Goal: Transaction & Acquisition: Obtain resource

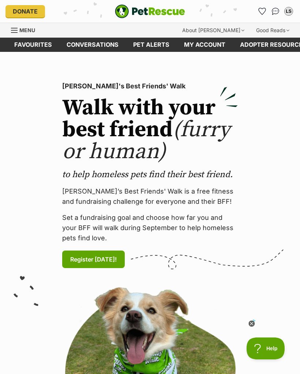
click at [262, 6] on link "Favourites" at bounding box center [262, 11] width 12 height 12
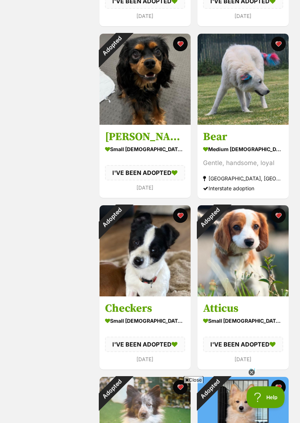
scroll to position [287, 0]
click at [264, 93] on img at bounding box center [242, 79] width 91 height 91
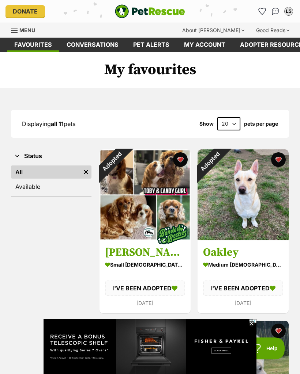
scroll to position [0, 0]
click at [124, 174] on div "Adopted" at bounding box center [111, 162] width 24 height 24
click at [264, 216] on img at bounding box center [242, 195] width 91 height 91
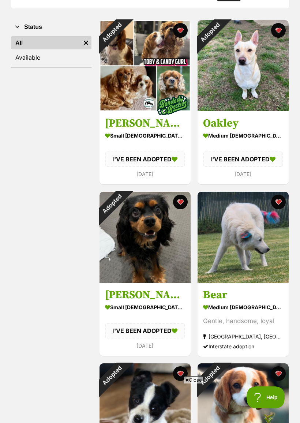
scroll to position [133, 0]
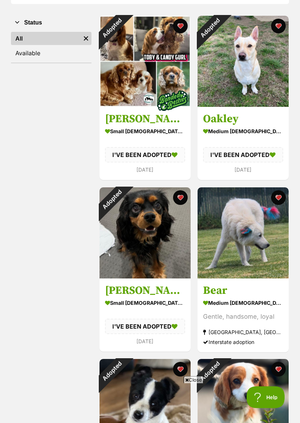
click at [124, 212] on div "Adopted" at bounding box center [111, 200] width 24 height 24
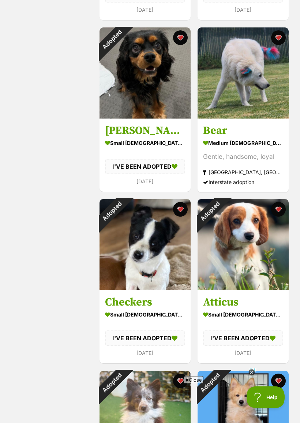
scroll to position [294, 0]
click at [222, 223] on div "Adopted" at bounding box center [209, 211] width 24 height 24
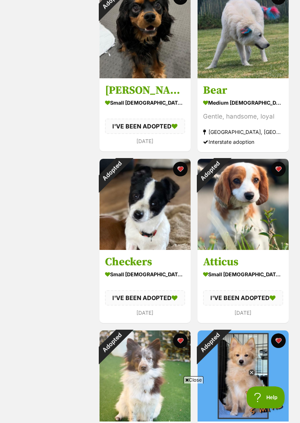
scroll to position [0, 0]
click at [124, 183] on div "Adopted" at bounding box center [111, 171] width 24 height 24
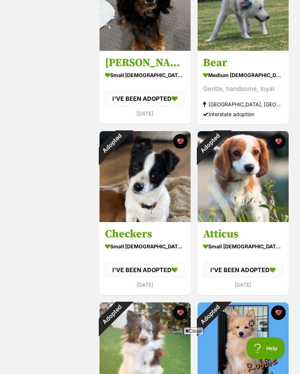
scroll to position [222, 0]
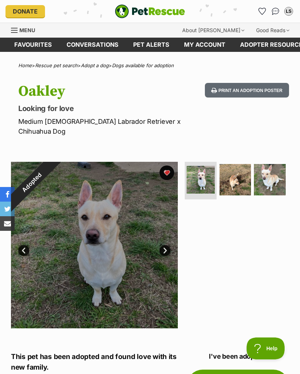
click at [237, 169] on img at bounding box center [235, 180] width 32 height 32
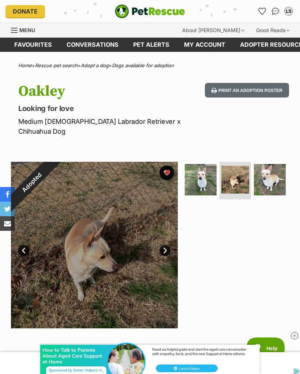
click at [274, 165] on img at bounding box center [270, 180] width 32 height 32
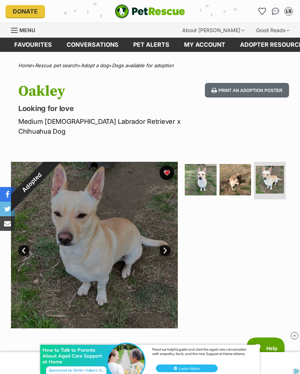
click at [198, 173] on img at bounding box center [201, 180] width 32 height 32
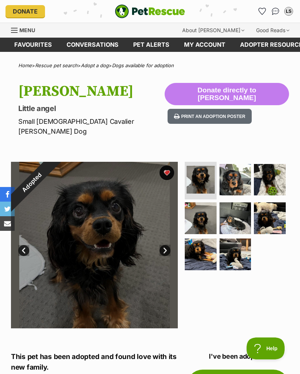
click at [198, 244] on img at bounding box center [201, 255] width 32 height 32
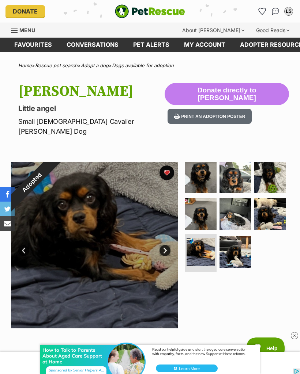
click at [236, 164] on img at bounding box center [235, 178] width 32 height 32
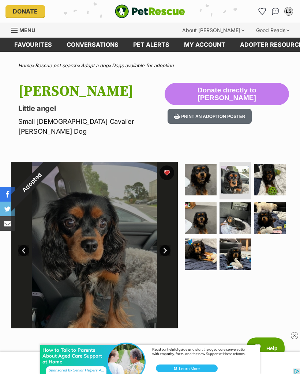
click at [269, 205] on img at bounding box center [270, 219] width 32 height 32
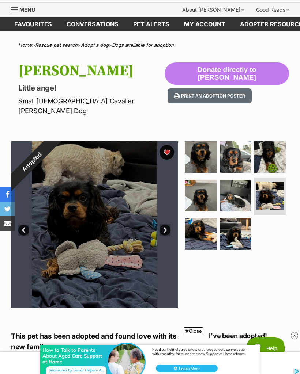
scroll to position [16, 0]
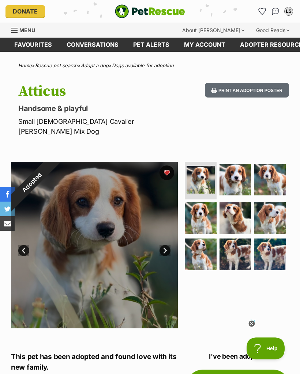
click at [268, 243] on img at bounding box center [270, 255] width 32 height 32
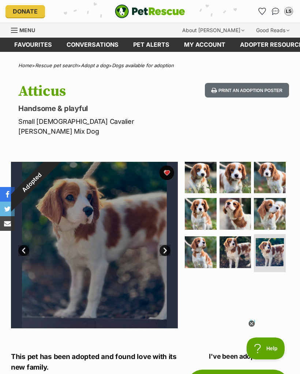
click at [230, 239] on img at bounding box center [235, 253] width 32 height 32
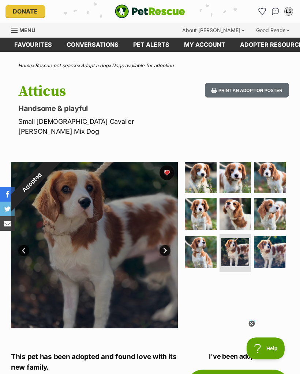
click at [200, 242] on img at bounding box center [201, 253] width 32 height 32
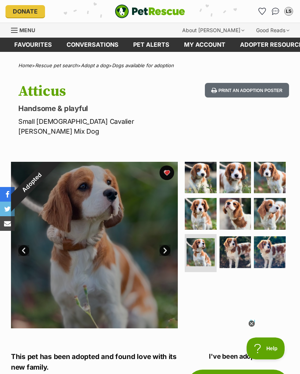
click at [200, 163] on img at bounding box center [201, 178] width 32 height 32
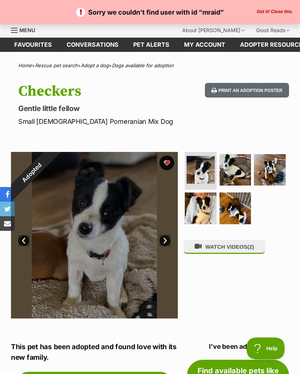
click at [199, 207] on img at bounding box center [201, 209] width 32 height 32
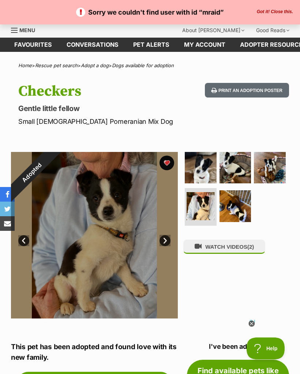
click at [234, 201] on img at bounding box center [235, 207] width 32 height 32
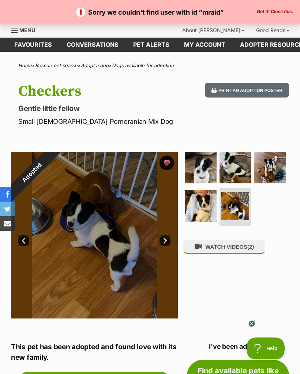
click at [267, 161] on img at bounding box center [270, 168] width 32 height 32
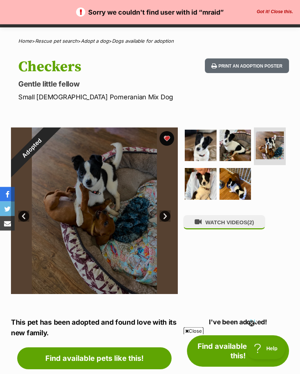
scroll to position [20, 0]
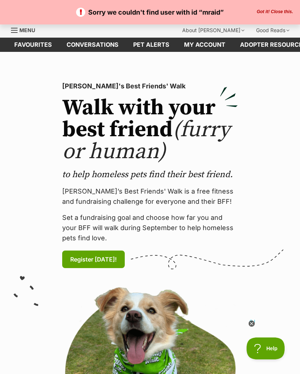
click at [280, 6] on div "Sorry we couldn't find user with id “mraid” Got it! Close this." at bounding box center [150, 12] width 300 height 24
click at [270, 10] on button "Got it! Close this." at bounding box center [274, 12] width 41 height 6
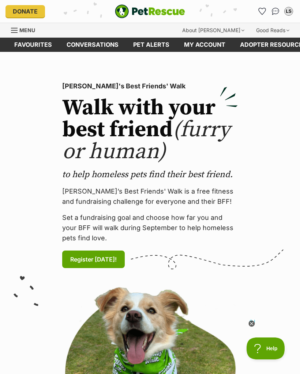
click at [273, 11] on img "Conversations" at bounding box center [276, 11] width 8 height 7
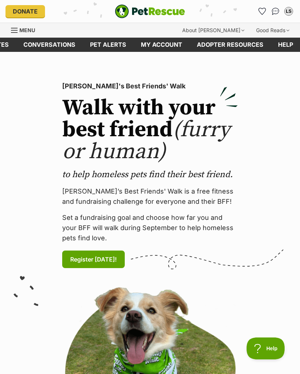
scroll to position [0, 43]
click at [166, 43] on link "My account" at bounding box center [162, 45] width 56 height 14
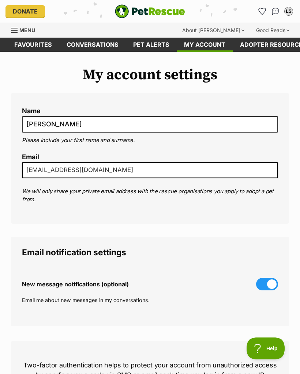
click at [143, 50] on link "Pet alerts" at bounding box center [151, 45] width 51 height 14
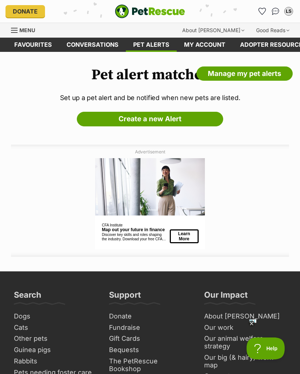
click at [29, 31] on span "Menu" at bounding box center [27, 30] width 16 height 6
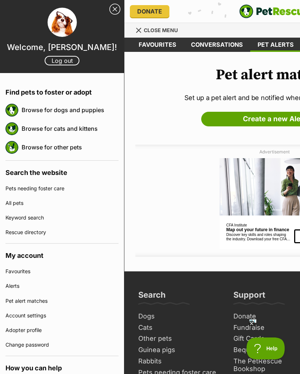
click at [89, 107] on link "Browse for dogs and puppies" at bounding box center [70, 109] width 97 height 15
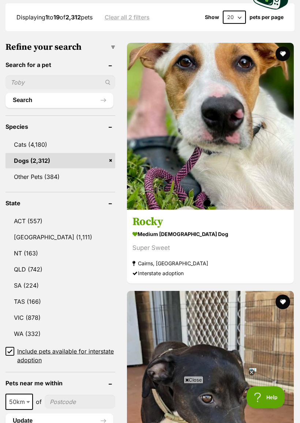
scroll to position [269, 0]
click at [15, 229] on link "[GEOGRAPHIC_DATA] (1,111)" at bounding box center [60, 236] width 110 height 15
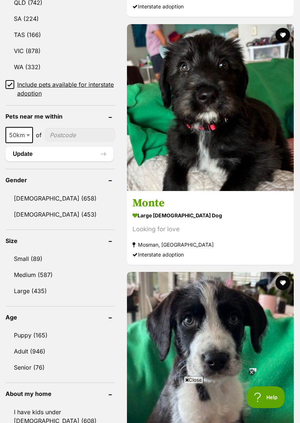
click at [22, 191] on link "[DEMOGRAPHIC_DATA] (658)" at bounding box center [60, 198] width 110 height 15
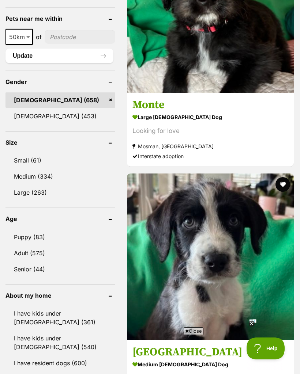
click at [18, 169] on link "Medium (334)" at bounding box center [60, 176] width 110 height 15
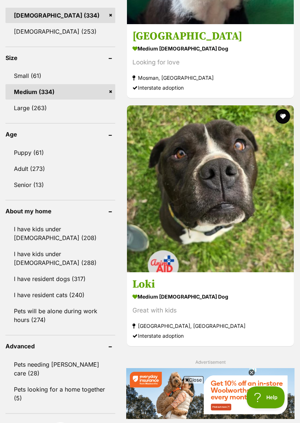
click at [70, 246] on link "I have kids under [DEMOGRAPHIC_DATA] (288)" at bounding box center [60, 258] width 110 height 24
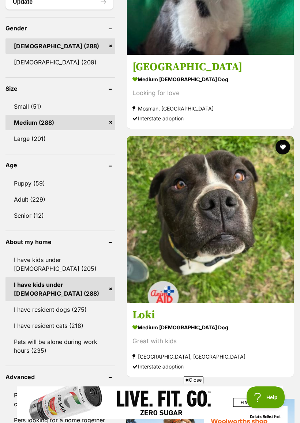
scroll to position [694, 0]
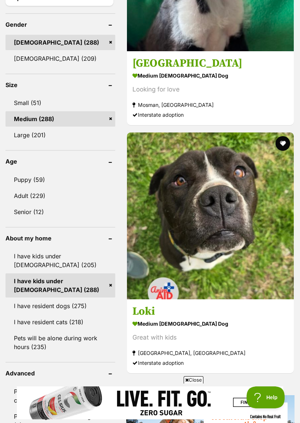
click at [45, 330] on link "Pets will be alone during work hours (235)" at bounding box center [60, 342] width 110 height 24
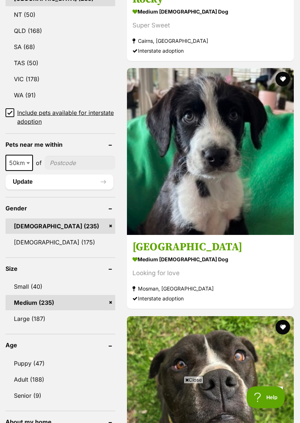
scroll to position [510, 0]
click at [24, 279] on link "Small (40)" at bounding box center [60, 286] width 110 height 15
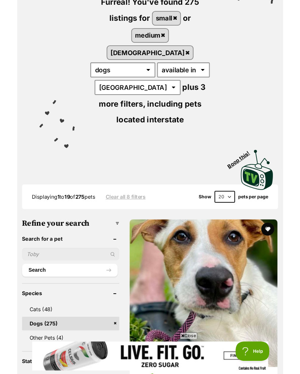
scroll to position [104, 0]
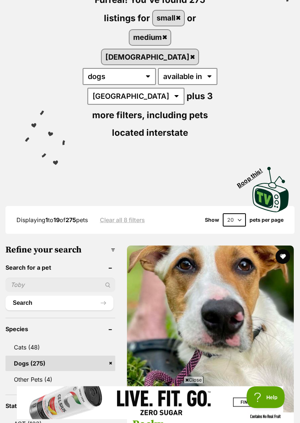
click at [24, 296] on button "Search" at bounding box center [59, 303] width 108 height 15
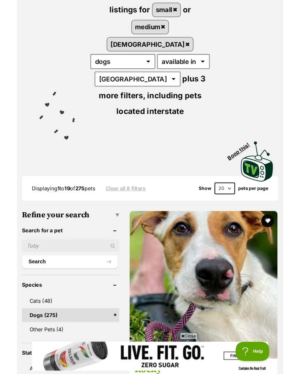
scroll to position [111, 0]
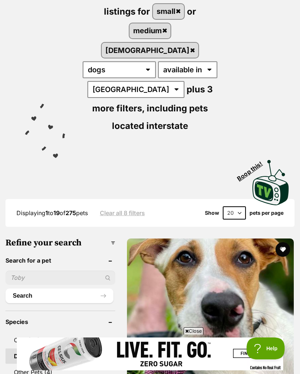
click at [29, 271] on input "text" at bounding box center [60, 278] width 110 height 14
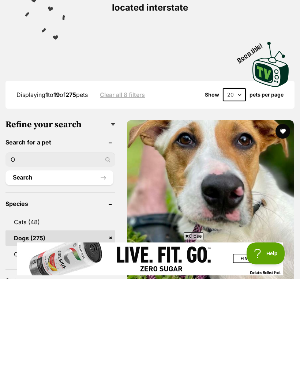
scroll to position [0, 0]
type input "Ozzi hearts for paws"
click at [52, 275] on button "Search" at bounding box center [59, 282] width 108 height 15
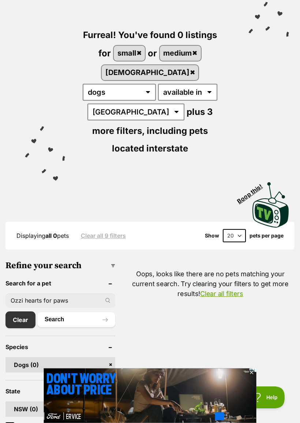
click at [17, 311] on link "Clear" at bounding box center [20, 319] width 30 height 17
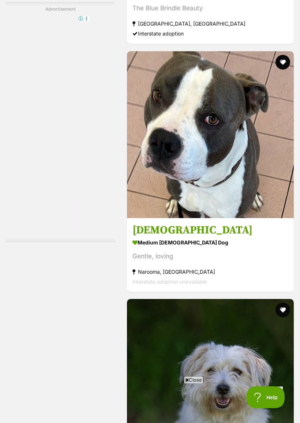
scroll to position [1867, 0]
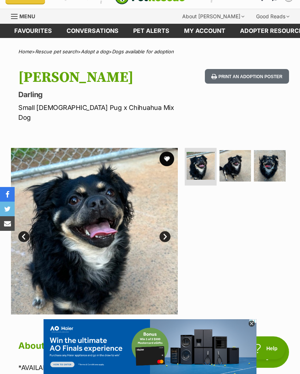
scroll to position [14, 0]
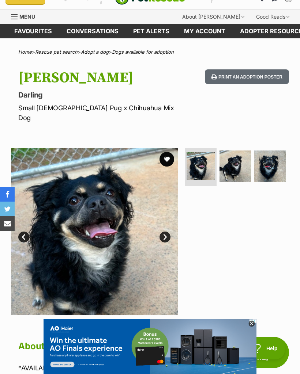
click at [171, 152] on button "favourite" at bounding box center [166, 159] width 15 height 15
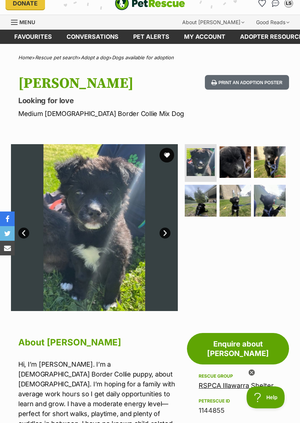
click at [171, 156] on button "favourite" at bounding box center [166, 155] width 15 height 15
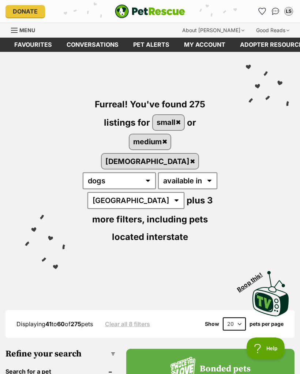
click at [237, 318] on select "20 40 60" at bounding box center [234, 324] width 23 height 13
select select "60"
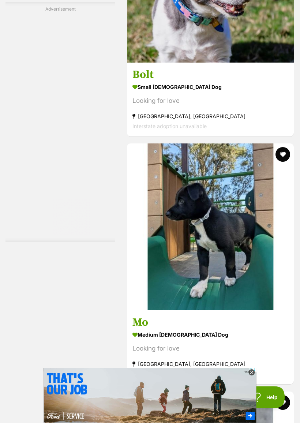
scroll to position [5215, 0]
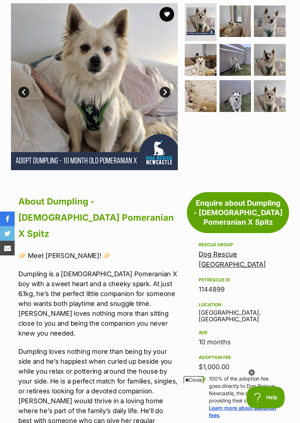
click at [169, 22] on button "favourite" at bounding box center [166, 14] width 15 height 15
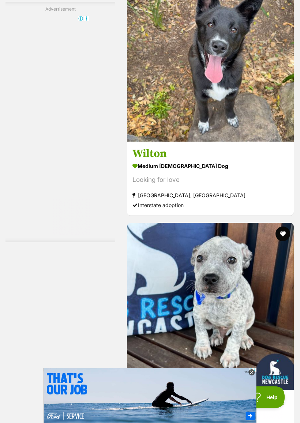
scroll to position [5411, 0]
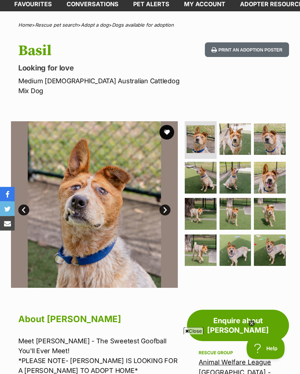
scroll to position [35, 0]
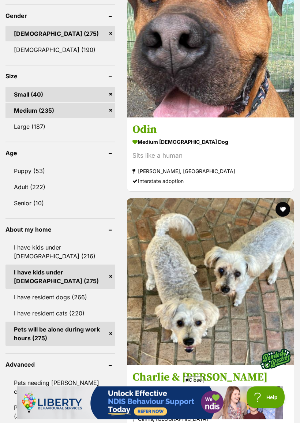
scroll to position [738, 0]
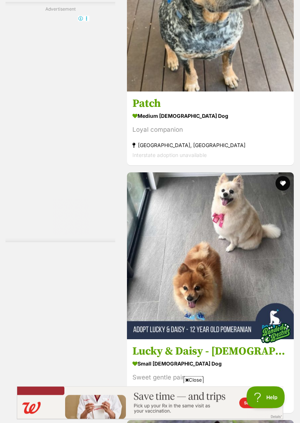
scroll to position [5305, 0]
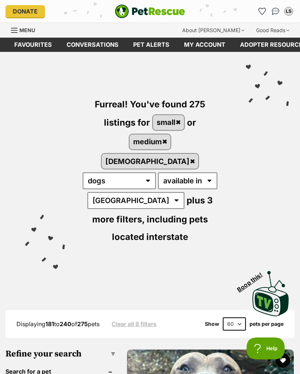
click at [27, 29] on span "Menu" at bounding box center [27, 30] width 16 height 6
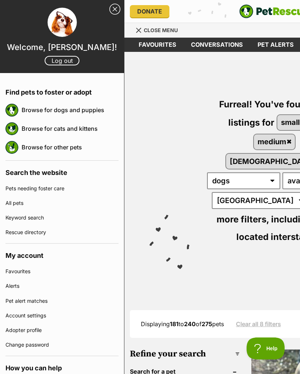
click at [45, 232] on link "Rescue directory" at bounding box center [61, 232] width 113 height 15
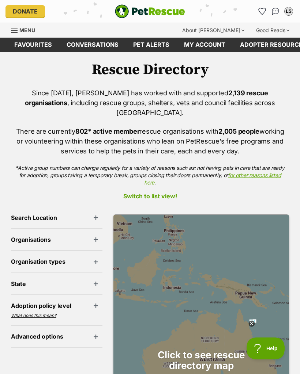
click at [99, 215] on header "Search Location" at bounding box center [56, 218] width 91 height 7
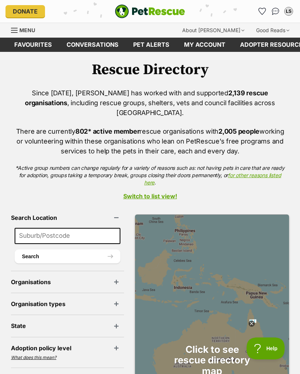
click at [47, 228] on input at bounding box center [68, 236] width 106 height 16
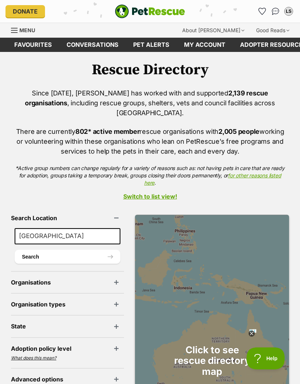
type input "Niagara park"
click at [77, 250] on button "Search" at bounding box center [68, 257] width 106 height 14
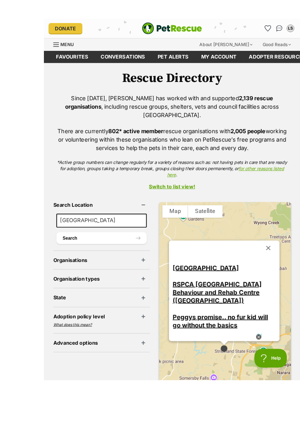
scroll to position [106, 0]
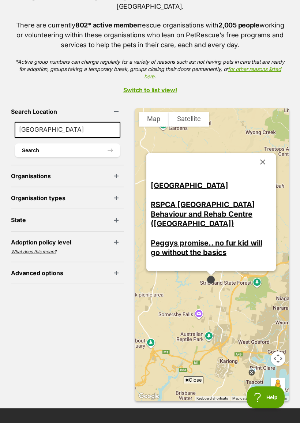
click at [254, 159] on button "Close" at bounding box center [263, 162] width 18 height 18
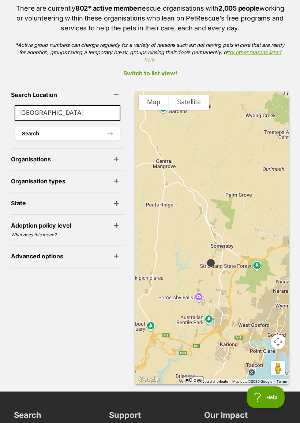
scroll to position [123, 0]
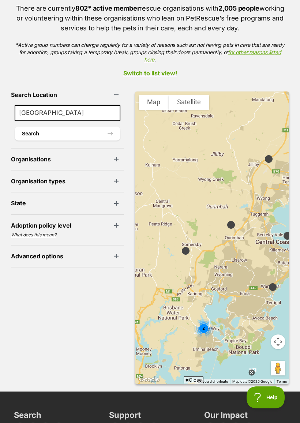
click at [202, 326] on span "2" at bounding box center [203, 328] width 2 height 4
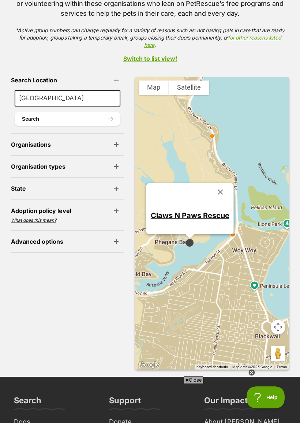
scroll to position [0, 0]
click at [190, 211] on link "Claws N Paws Rescue" at bounding box center [189, 215] width 79 height 9
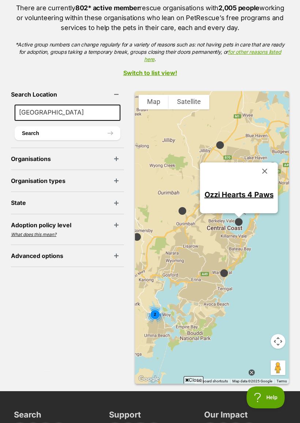
click at [244, 190] on link "Ozzi Hearts 4 Paws" at bounding box center [238, 194] width 69 height 9
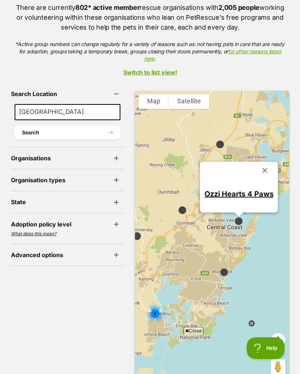
scroll to position [144, 0]
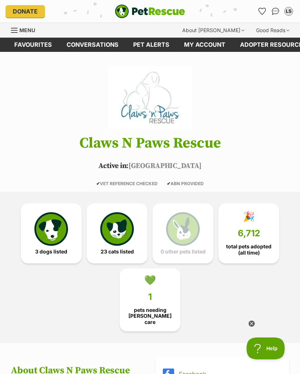
click at [54, 236] on img at bounding box center [51, 229] width 34 height 34
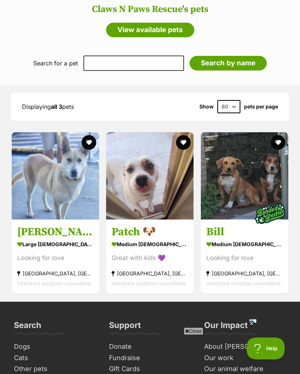
click at [243, 186] on img at bounding box center [244, 175] width 87 height 87
click at [140, 176] on img at bounding box center [149, 175] width 87 height 87
click at [45, 173] on img at bounding box center [55, 175] width 87 height 87
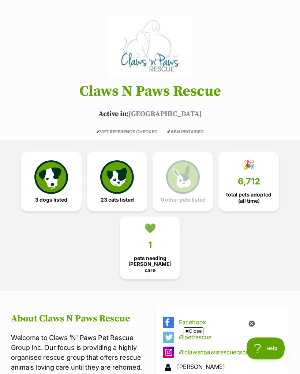
scroll to position [46, 0]
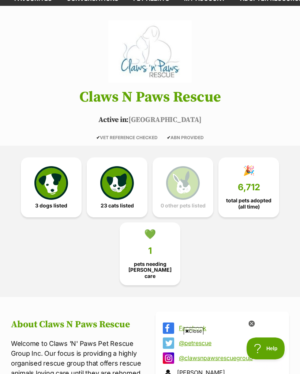
click at [123, 198] on img at bounding box center [117, 183] width 34 height 34
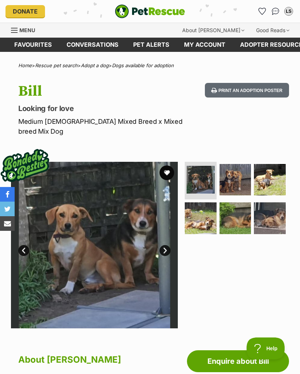
click at [230, 170] on img at bounding box center [235, 180] width 32 height 32
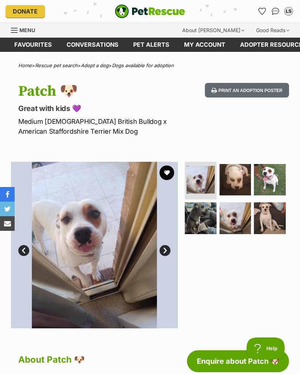
click at [267, 214] on img at bounding box center [270, 219] width 32 height 32
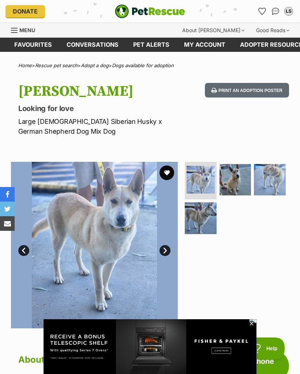
click at [228, 170] on img at bounding box center [235, 180] width 32 height 32
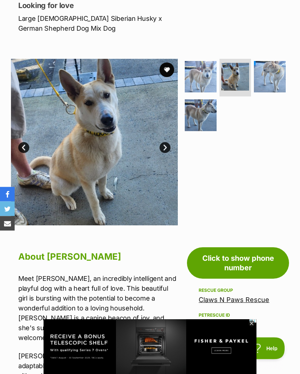
scroll to position [98, 0]
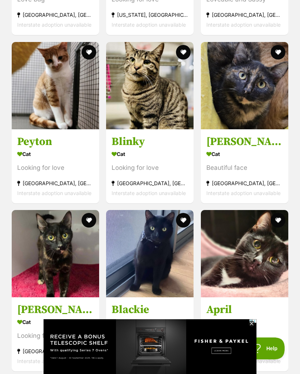
scroll to position [1622, 0]
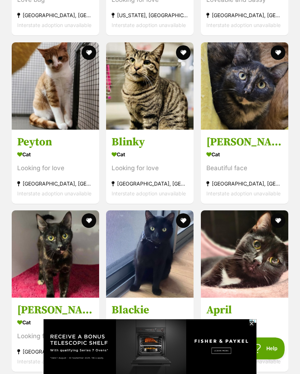
click at [41, 96] on img at bounding box center [55, 85] width 87 height 87
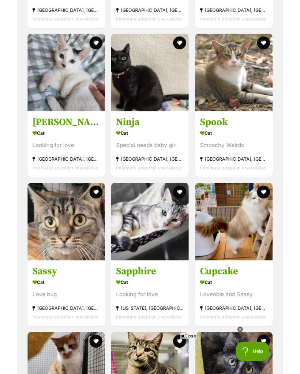
scroll to position [1289, 0]
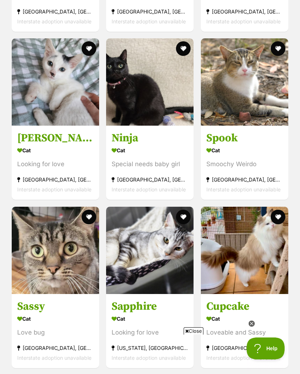
click at [244, 259] on img at bounding box center [244, 250] width 87 height 87
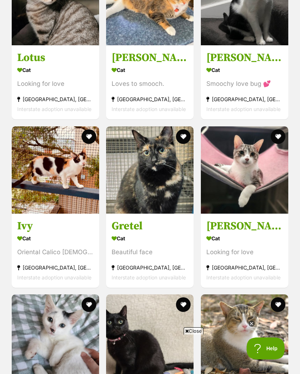
scroll to position [1032, 0]
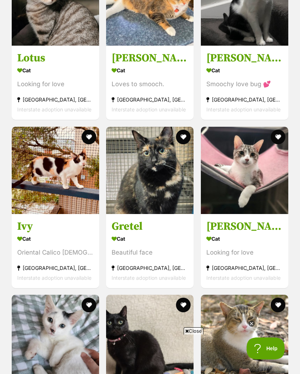
click at [49, 177] on img at bounding box center [55, 170] width 87 height 87
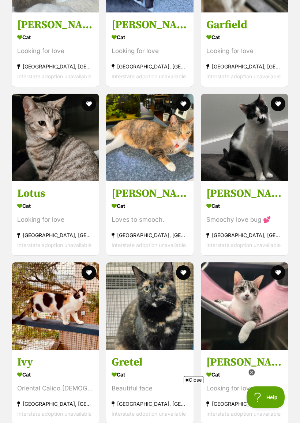
scroll to position [897, 0]
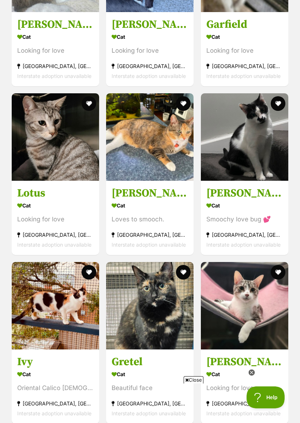
click at [172, 158] on img at bounding box center [149, 136] width 87 height 87
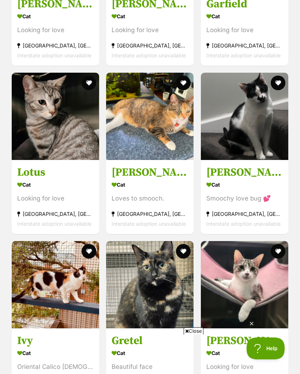
scroll to position [0, 0]
click at [80, 284] on img at bounding box center [55, 284] width 87 height 87
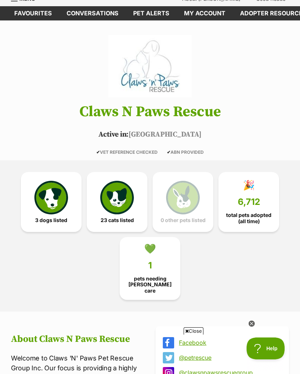
click at [259, 198] on span "6,712" at bounding box center [249, 202] width 22 height 10
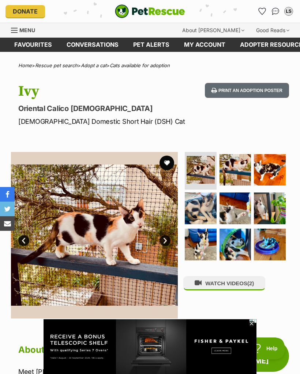
click at [241, 277] on button "WATCH VIDEOS (2)" at bounding box center [224, 283] width 82 height 14
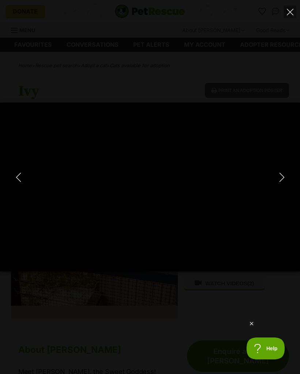
type input "100"
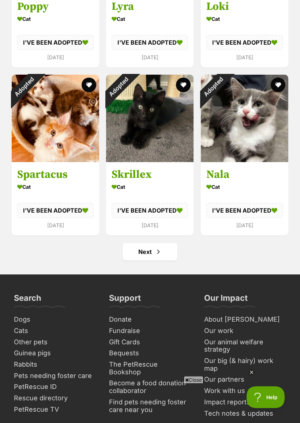
scroll to position [3937, 0]
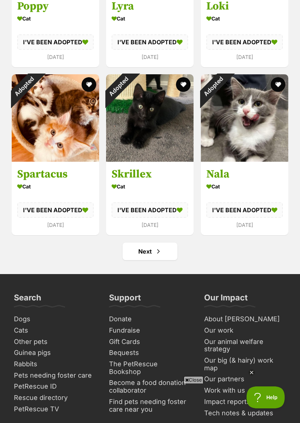
click at [170, 248] on link "Next" at bounding box center [149, 251] width 55 height 18
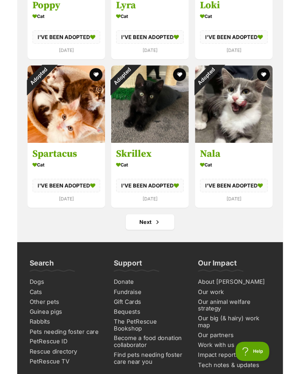
scroll to position [0, 0]
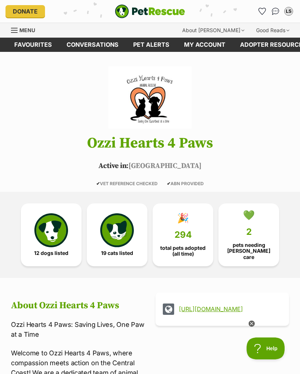
click at [49, 228] on img at bounding box center [51, 231] width 34 height 34
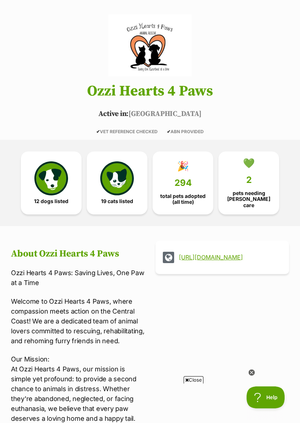
click at [198, 175] on link "🎉 294 total pets adopted (all time)" at bounding box center [182, 182] width 61 height 63
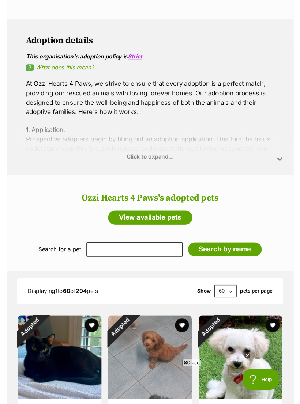
scroll to position [536, 0]
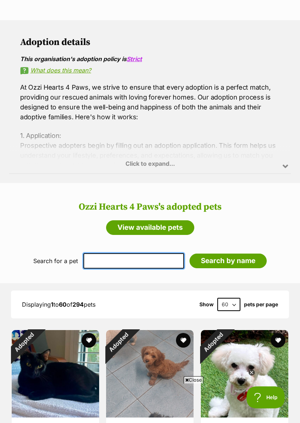
click at [152, 257] on input "text" at bounding box center [133, 260] width 101 height 15
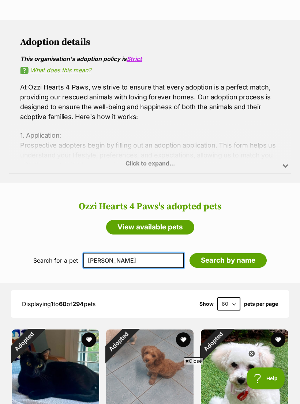
type input "Ronnie"
click at [219, 257] on input "Search by name" at bounding box center [227, 260] width 77 height 15
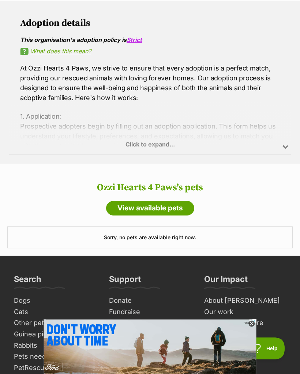
scroll to position [554, 0]
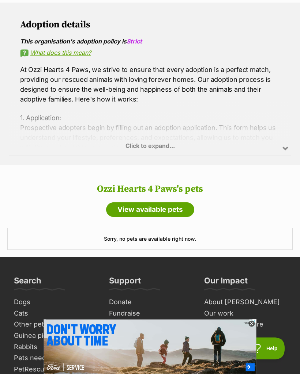
click at [282, 146] on div "Click to expand..." at bounding box center [150, 127] width 282 height 57
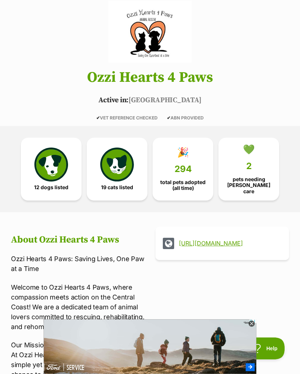
scroll to position [0, 0]
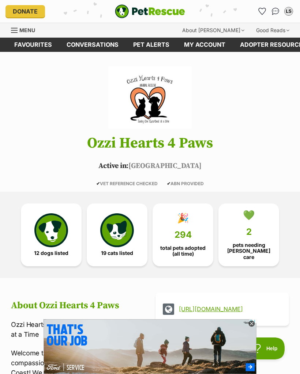
click at [187, 230] on span "294" at bounding box center [182, 235] width 17 height 10
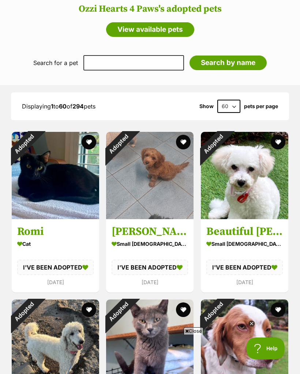
click at [228, 103] on select "60 120" at bounding box center [228, 106] width 23 height 13
select select "120"
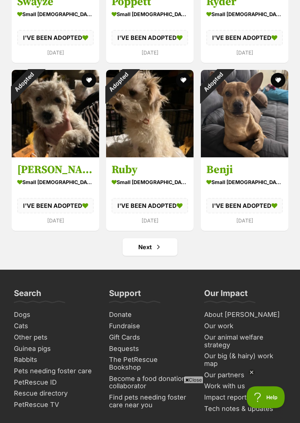
scroll to position [3986, 0]
click at [161, 251] on span "Next page" at bounding box center [158, 246] width 7 height 9
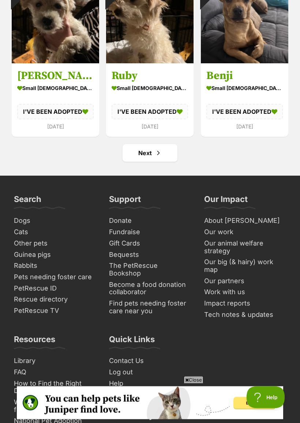
scroll to position [4084, 0]
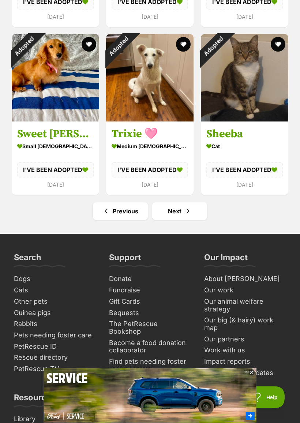
scroll to position [4021, 0]
click at [191, 214] on span "Next page" at bounding box center [187, 211] width 7 height 9
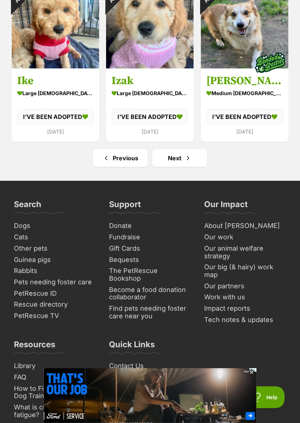
scroll to position [4074, 0]
click at [186, 156] on span "Next page" at bounding box center [187, 158] width 7 height 9
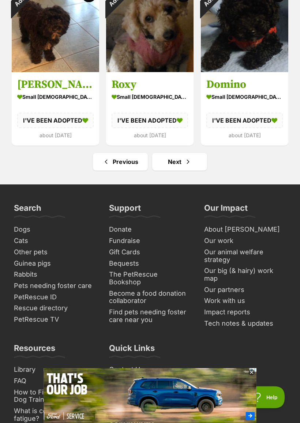
scroll to position [4071, 0]
click at [194, 170] on link "Next" at bounding box center [179, 162] width 55 height 18
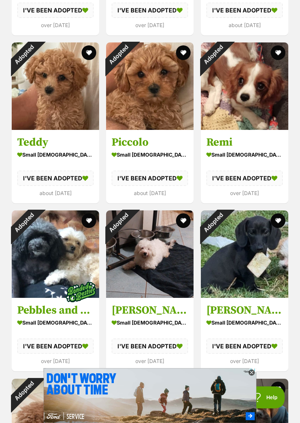
click at [225, 67] on div "Adopted" at bounding box center [213, 54] width 24 height 24
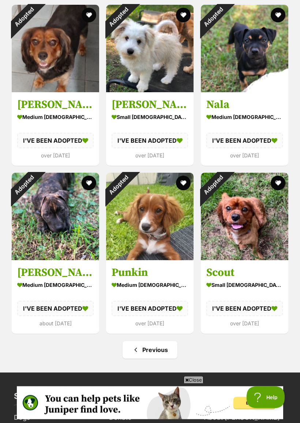
scroll to position [3548, 0]
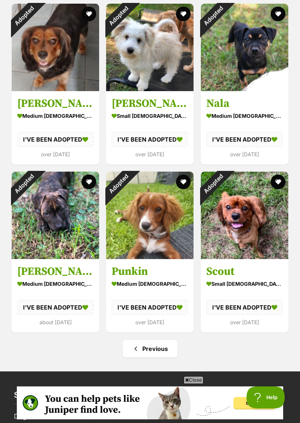
click at [159, 343] on link "Previous" at bounding box center [149, 349] width 55 height 18
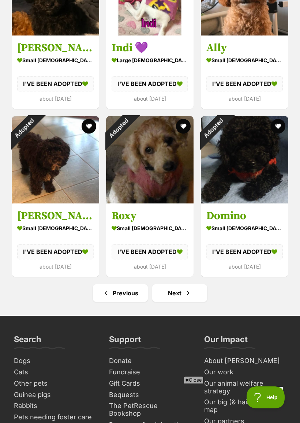
scroll to position [3947, 0]
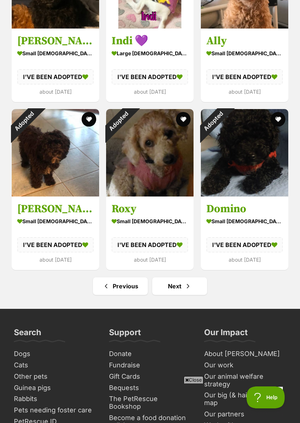
click at [178, 295] on link "Next" at bounding box center [179, 286] width 55 height 18
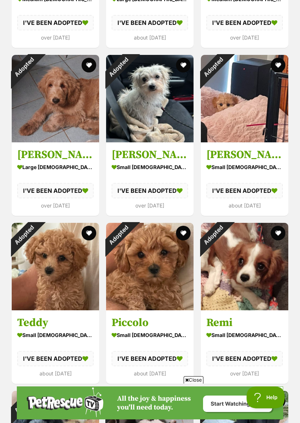
click at [225, 247] on div "Adopted" at bounding box center [213, 235] width 24 height 24
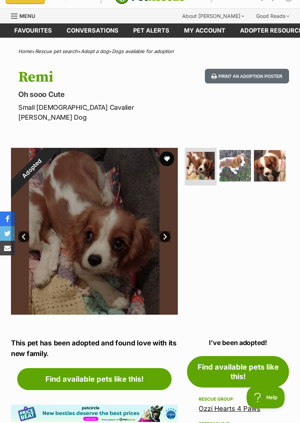
click at [246, 166] on img at bounding box center [235, 166] width 32 height 32
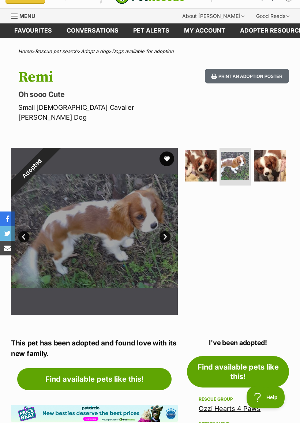
click at [273, 152] on img at bounding box center [270, 166] width 32 height 32
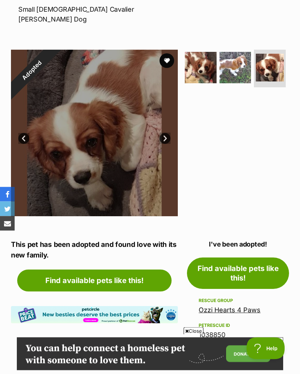
scroll to position [112, 0]
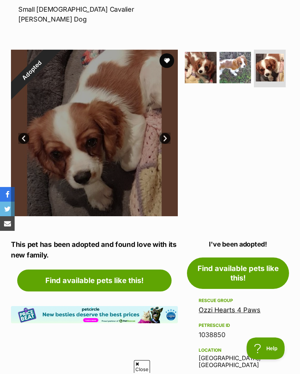
click at [242, 52] on img at bounding box center [235, 68] width 32 height 32
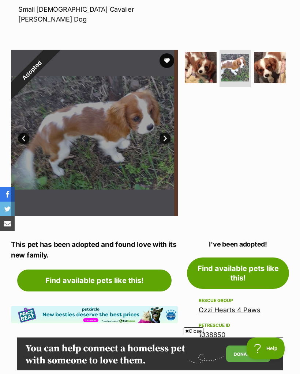
scroll to position [0, 0]
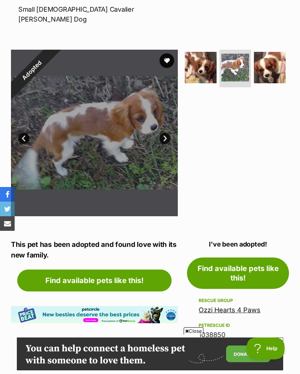
click at [272, 59] on img at bounding box center [270, 68] width 32 height 32
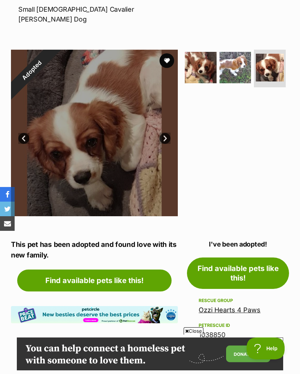
click at [208, 52] on img at bounding box center [201, 68] width 32 height 32
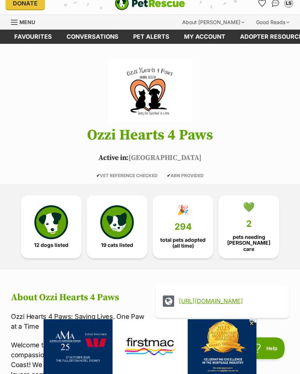
scroll to position [8, 0]
click at [57, 216] on img at bounding box center [51, 222] width 34 height 34
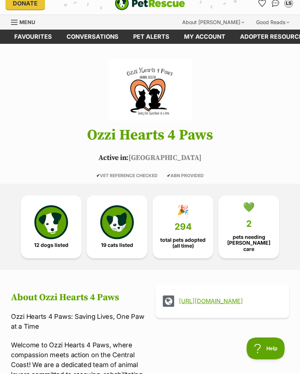
scroll to position [0, 0]
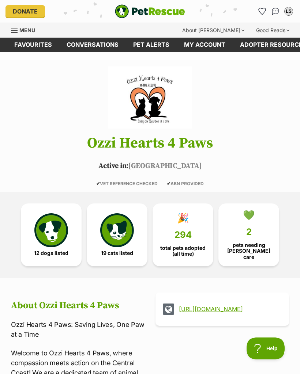
click at [120, 233] on img at bounding box center [117, 231] width 34 height 34
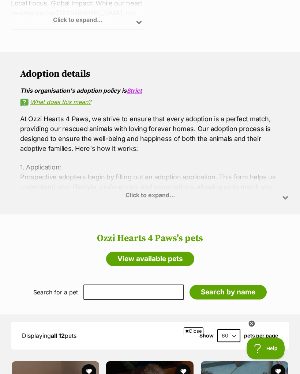
scroll to position [500, 0]
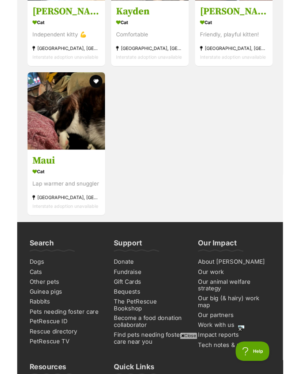
scroll to position [1021, 0]
